Goal: Information Seeking & Learning: Find specific page/section

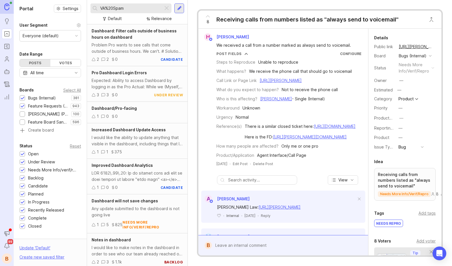
drag, startPoint x: 170, startPoint y: 8, endPoint x: 149, endPoint y: 10, distance: 21.1
click at [170, 8] on div at bounding box center [166, 8] width 7 height 7
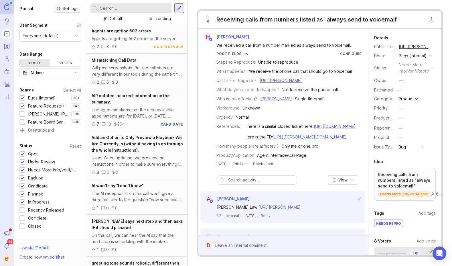
click at [146, 10] on input "text" at bounding box center [134, 8] width 69 height 6
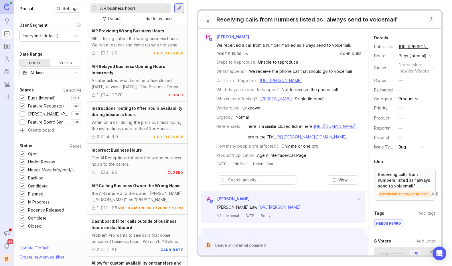
type input "AIR business hours"
click at [22, 98] on div at bounding box center [23, 98] width 4 height 4
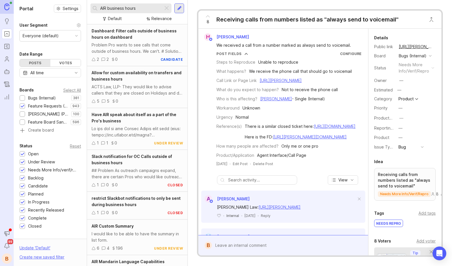
click at [131, 87] on div "ACTS Law, LLP- They would like to advise callers that they are closed on Holida…" at bounding box center [137, 90] width 91 height 13
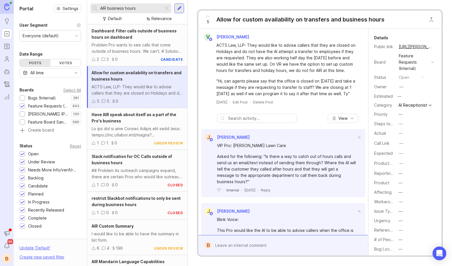
click at [21, 96] on div at bounding box center [23, 98] width 4 height 4
